Goal: Task Accomplishment & Management: Manage account settings

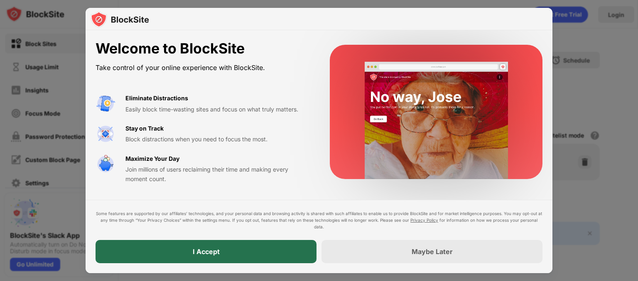
click at [195, 250] on div "I Accept" at bounding box center [206, 252] width 27 height 8
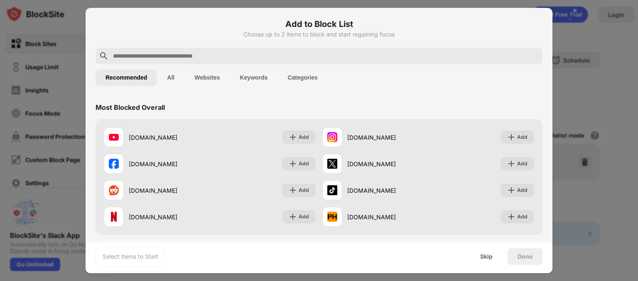
click at [301, 58] on input "text" at bounding box center [325, 56] width 427 height 10
click at [159, 59] on input "text" at bounding box center [325, 56] width 427 height 10
paste input "**********"
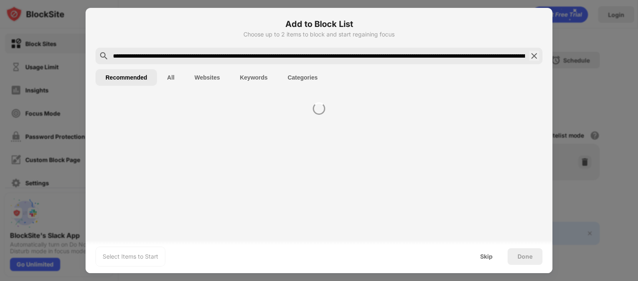
scroll to position [0, 488]
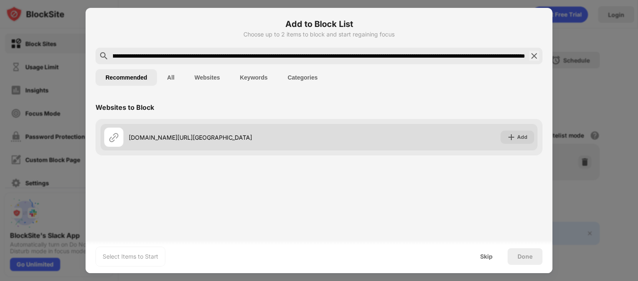
type input "**********"
click at [513, 129] on div "[DOMAIN_NAME][URL][GEOGRAPHIC_DATA] Add" at bounding box center [318, 137] width 437 height 27
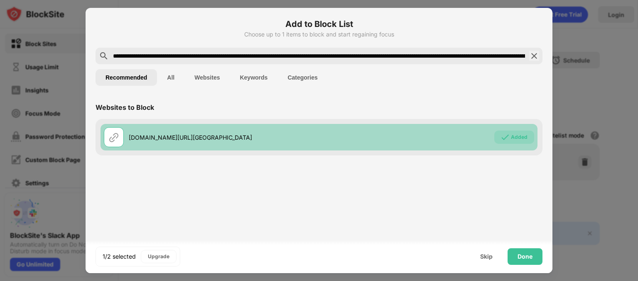
click at [513, 129] on div "[DOMAIN_NAME][URL][GEOGRAPHIC_DATA] Added" at bounding box center [318, 137] width 437 height 27
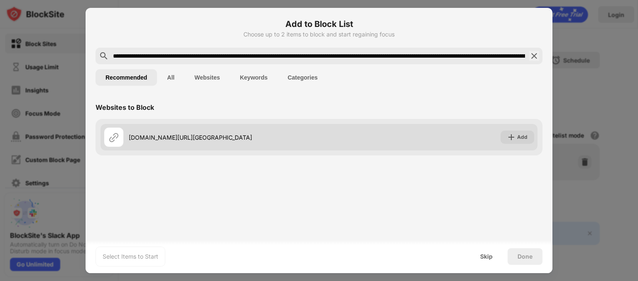
click at [513, 129] on div "[DOMAIN_NAME][URL][GEOGRAPHIC_DATA] Add" at bounding box center [318, 137] width 437 height 27
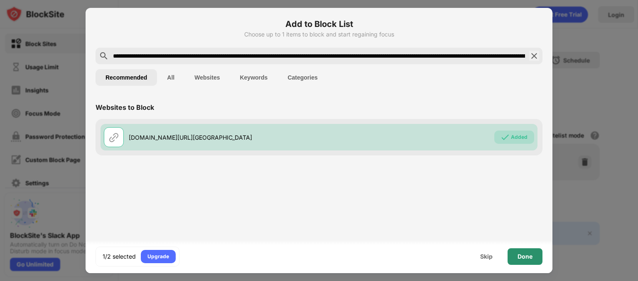
click at [528, 255] on div "Done" at bounding box center [524, 257] width 15 height 7
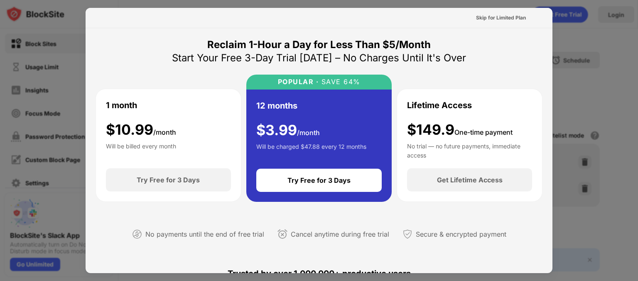
click at [181, 138] on div "1 month $ 10.99 /month Will be billed every month" at bounding box center [168, 128] width 125 height 59
drag, startPoint x: 164, startPoint y: 53, endPoint x: 410, endPoint y: 157, distance: 267.0
click at [410, 157] on div "Reclaim 1-Hour a Day for Less Than $5/Month Start Your Free 3-Day Trial [DATE] …" at bounding box center [318, 146] width 447 height 216
click at [500, 20] on div "Skip for Limited Plan" at bounding box center [501, 18] width 50 height 8
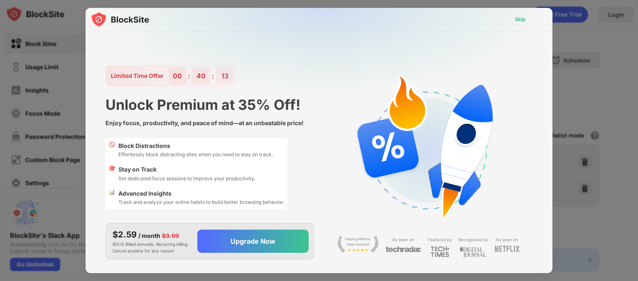
click at [518, 18] on div "Skip" at bounding box center [520, 19] width 11 height 8
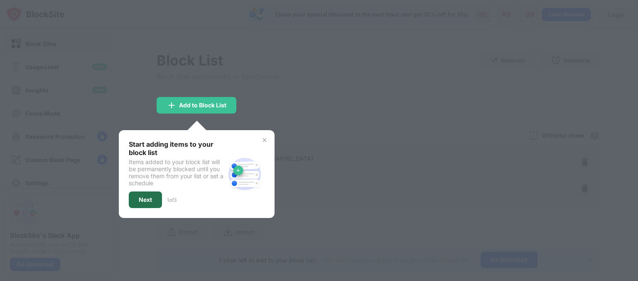
click at [149, 197] on div "Next" at bounding box center [145, 200] width 13 height 7
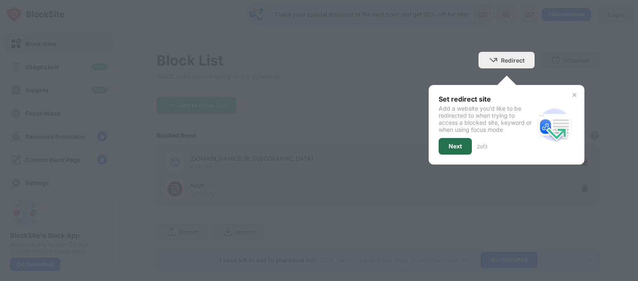
click at [452, 148] on div "Next" at bounding box center [454, 146] width 13 height 7
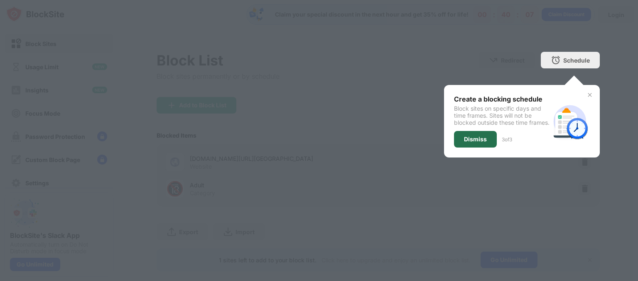
click at [454, 148] on div "Dismiss" at bounding box center [475, 139] width 43 height 17
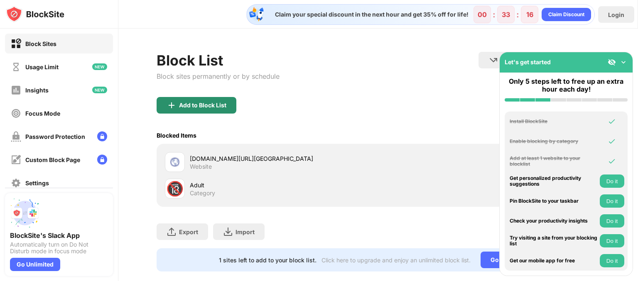
click at [196, 105] on div "Add to Block List" at bounding box center [202, 105] width 47 height 7
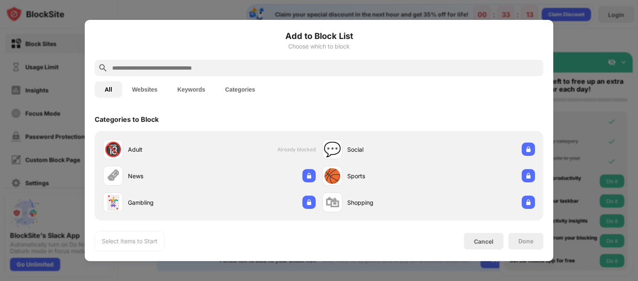
click at [298, 66] on input "text" at bounding box center [325, 68] width 428 height 10
click at [270, 70] on input "text" at bounding box center [325, 68] width 428 height 10
paste input "**********"
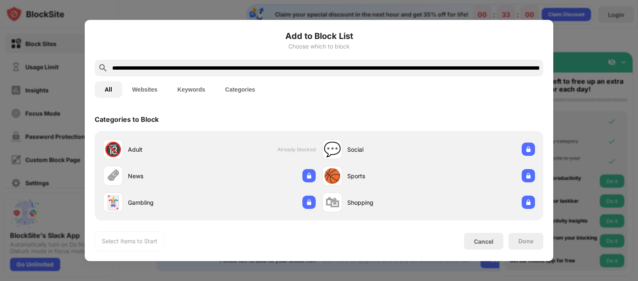
scroll to position [0, 449]
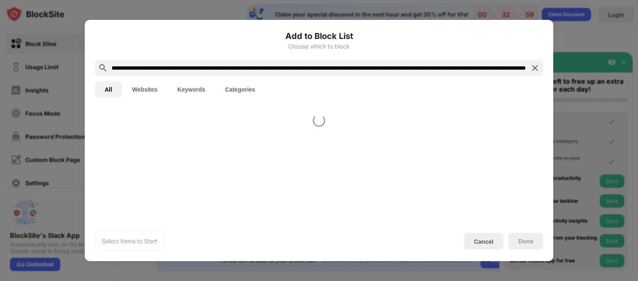
type input "**********"
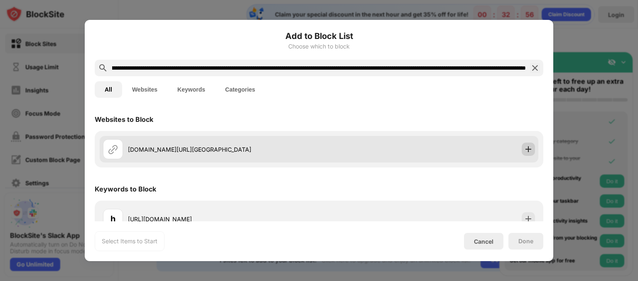
scroll to position [0, 0]
click at [525, 147] on img at bounding box center [528, 149] width 8 height 8
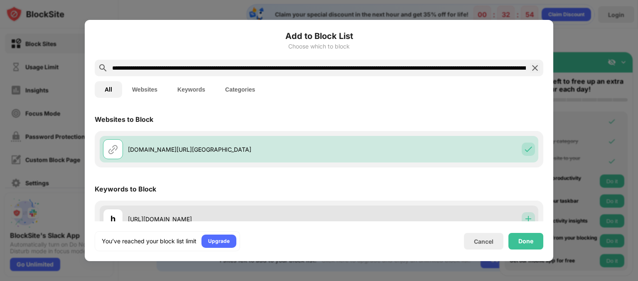
click at [525, 217] on img at bounding box center [528, 219] width 8 height 8
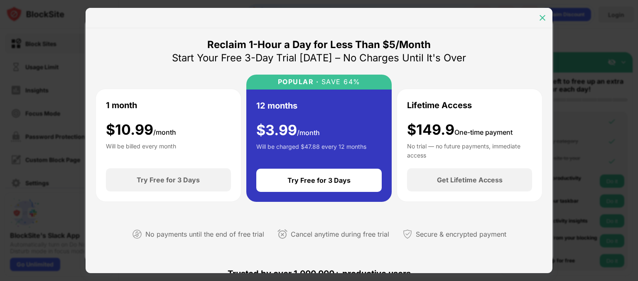
click at [540, 18] on img at bounding box center [542, 18] width 8 height 8
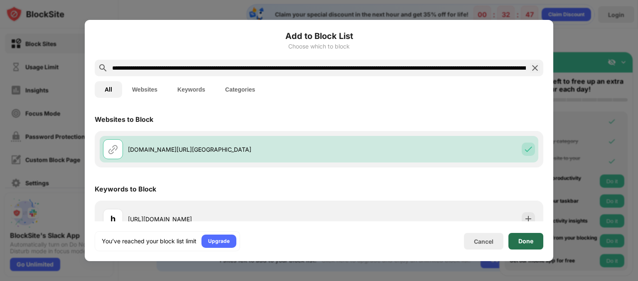
click at [526, 246] on div "Done" at bounding box center [525, 241] width 35 height 17
